Goal: Check status: Check status

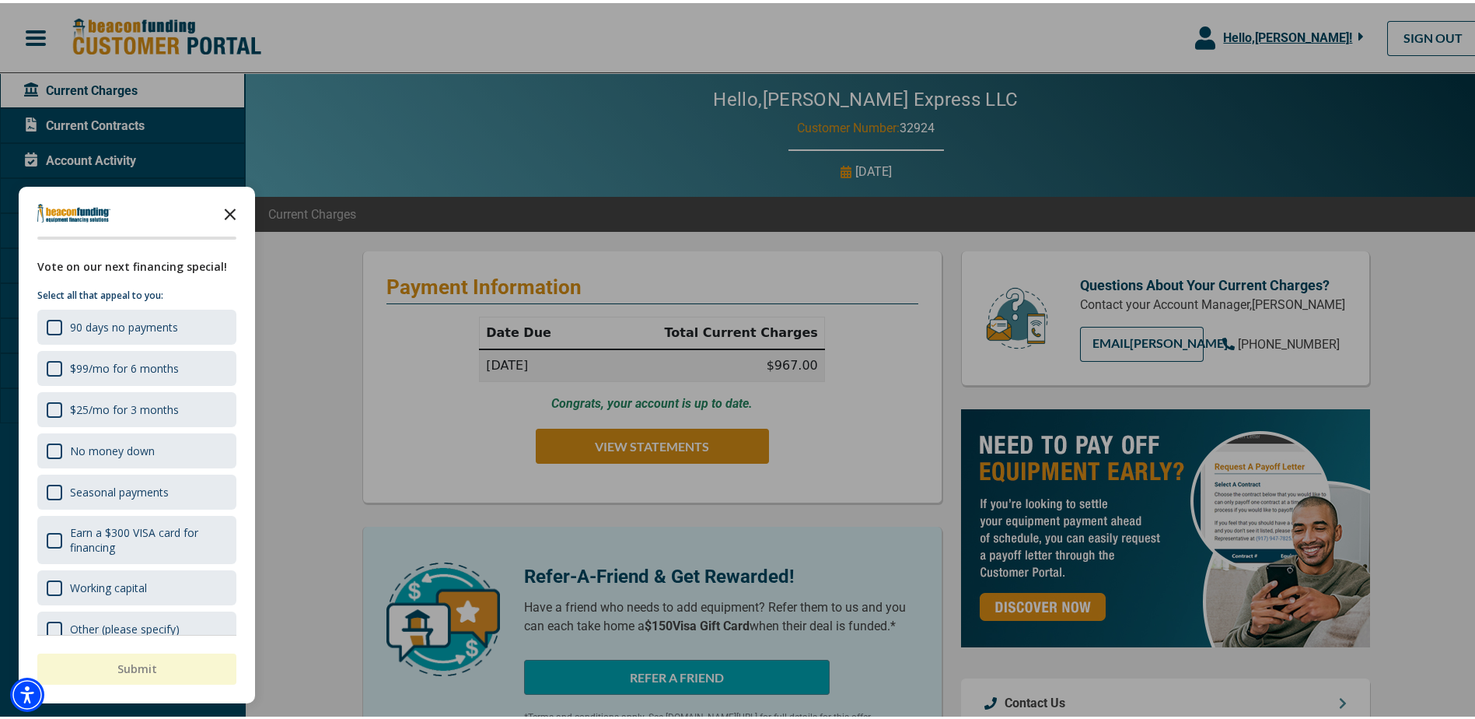
click at [232, 205] on icon "Close the survey" at bounding box center [230, 209] width 31 height 31
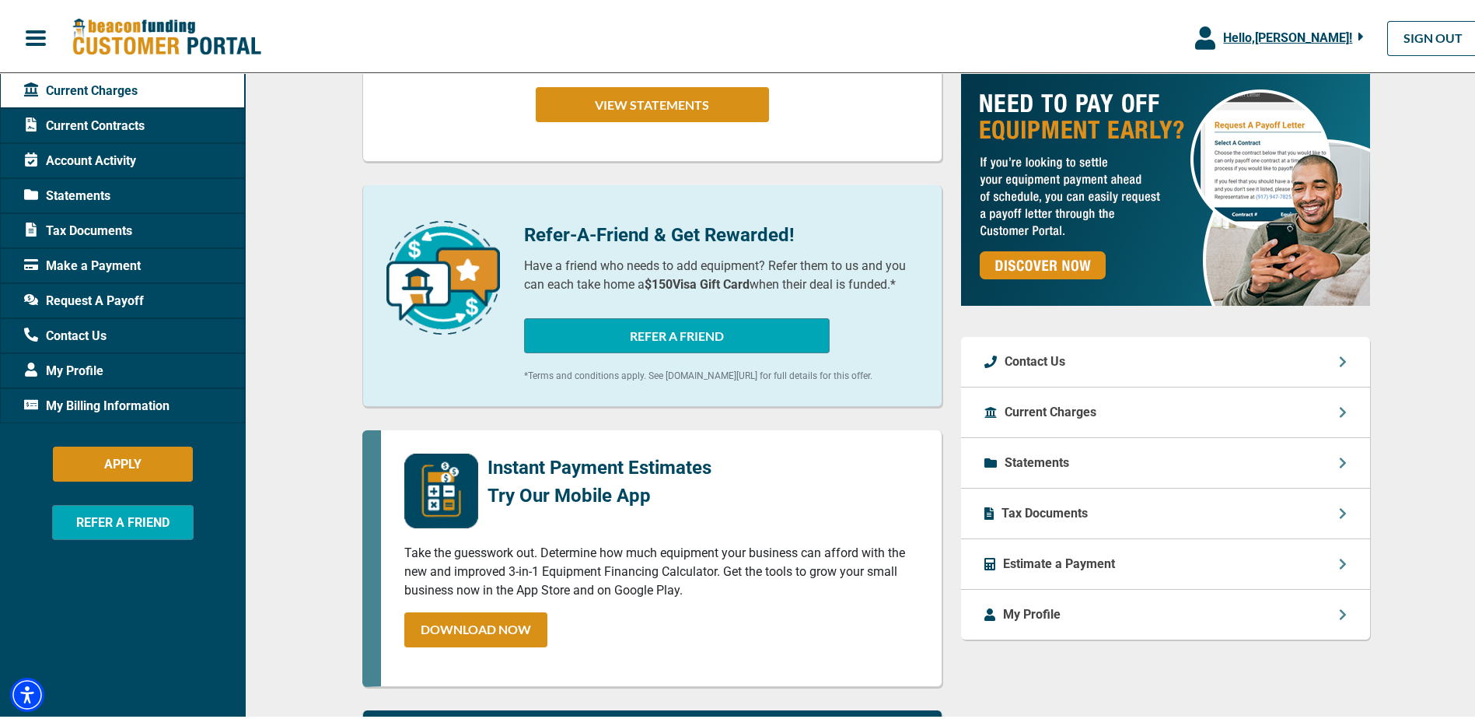
scroll to position [389, 0]
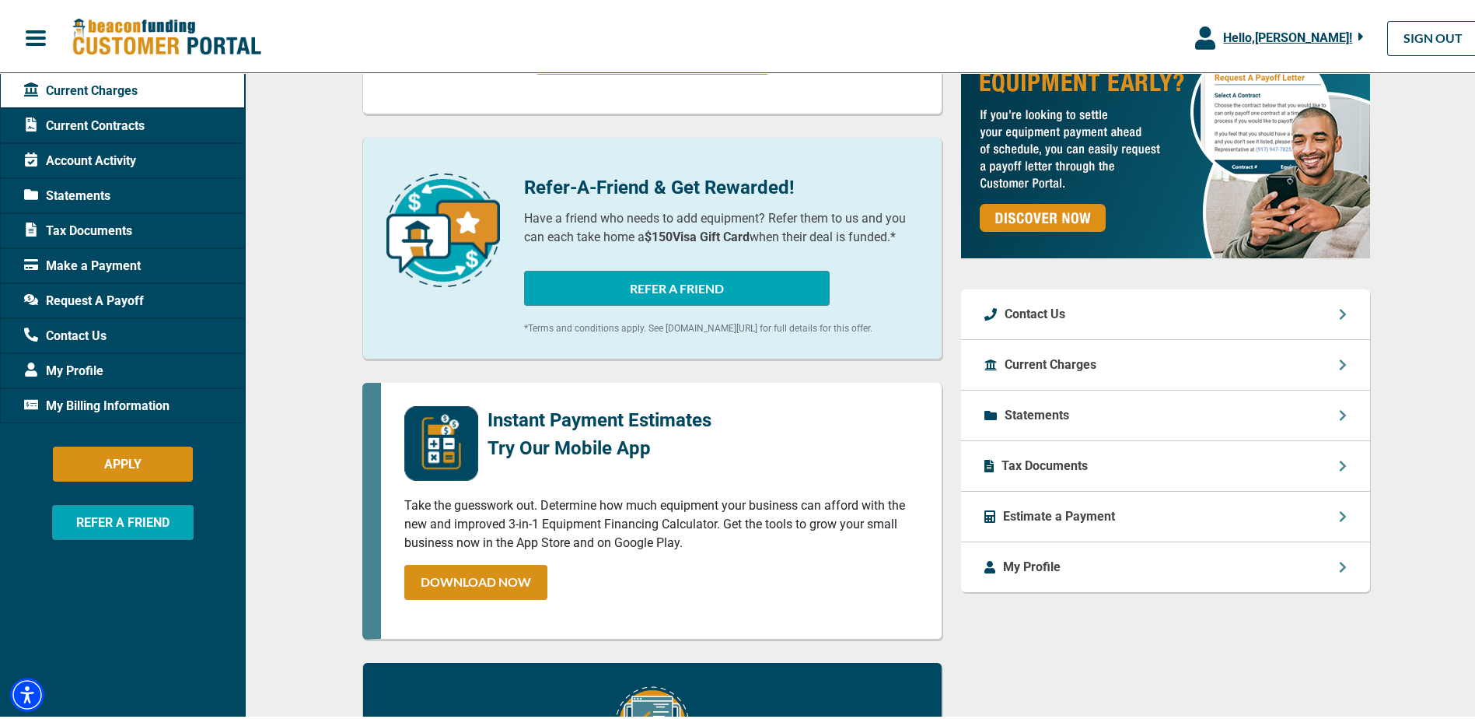
click at [1032, 415] on p "Statements" at bounding box center [1037, 412] width 65 height 19
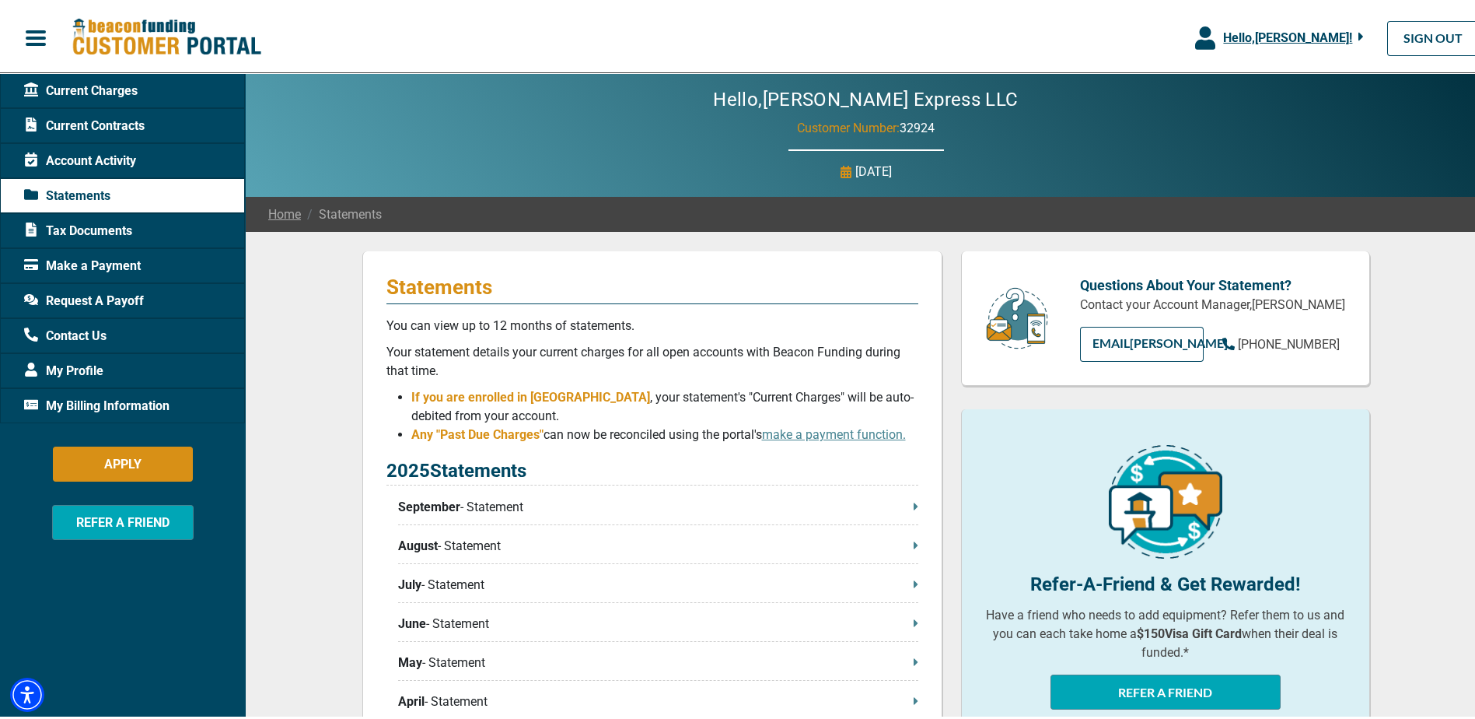
click at [905, 504] on p "September - Statement" at bounding box center [658, 504] width 520 height 19
click at [96, 119] on span "Current Contracts" at bounding box center [84, 123] width 121 height 19
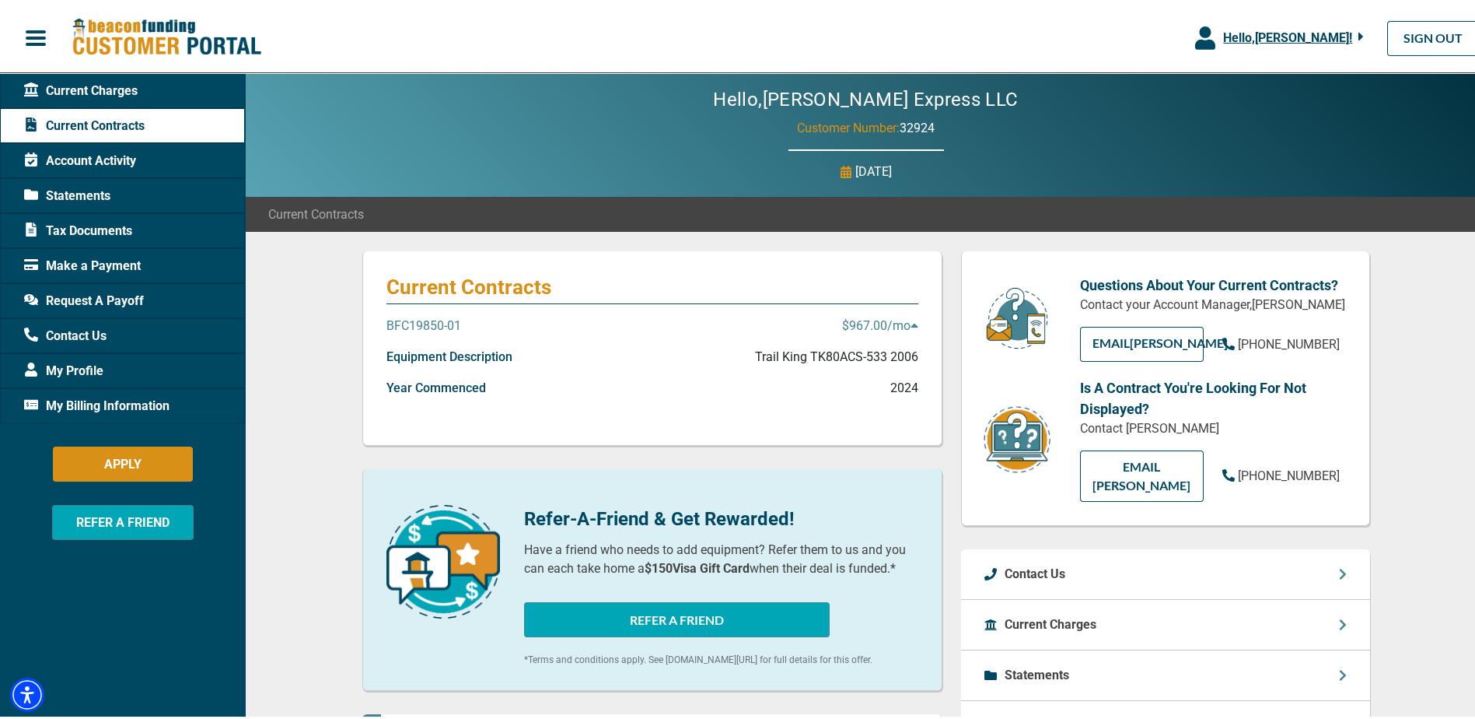
click at [86, 155] on span "Account Activity" at bounding box center [80, 158] width 112 height 19
